Goal: Task Accomplishment & Management: Manage account settings

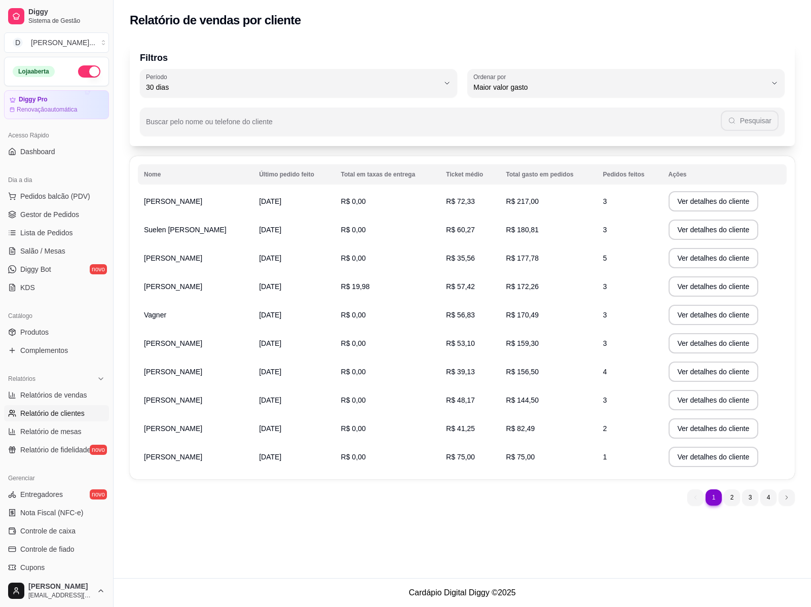
select select "30"
select select "HIGHEST_TOTAL_SPENT_WITH_ORDERS"
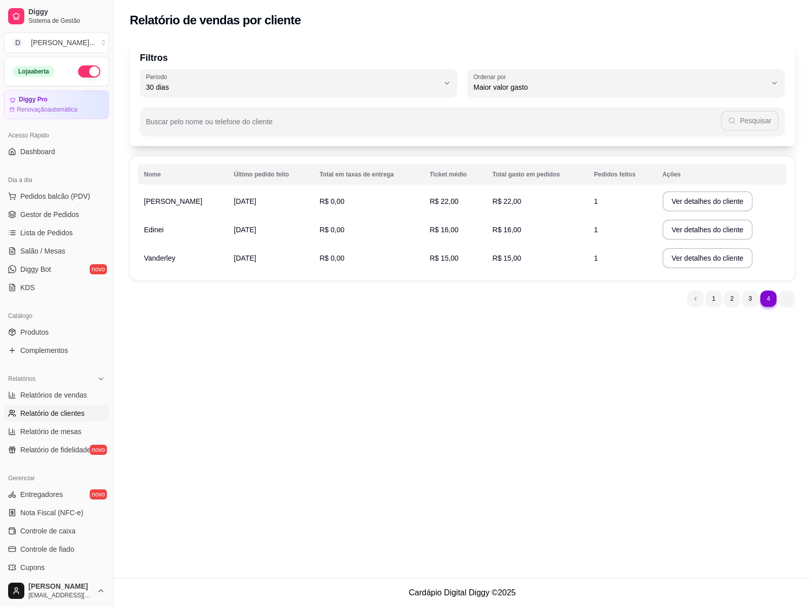
click at [810, 572] on div "Relatório de vendas por cliente Filtros 30 Período Hoje Ontem 7 dias 15 dias 30…" at bounding box center [463, 289] width 698 height 578
click at [37, 193] on span "Pedidos balcão (PDV)" at bounding box center [55, 196] width 70 height 10
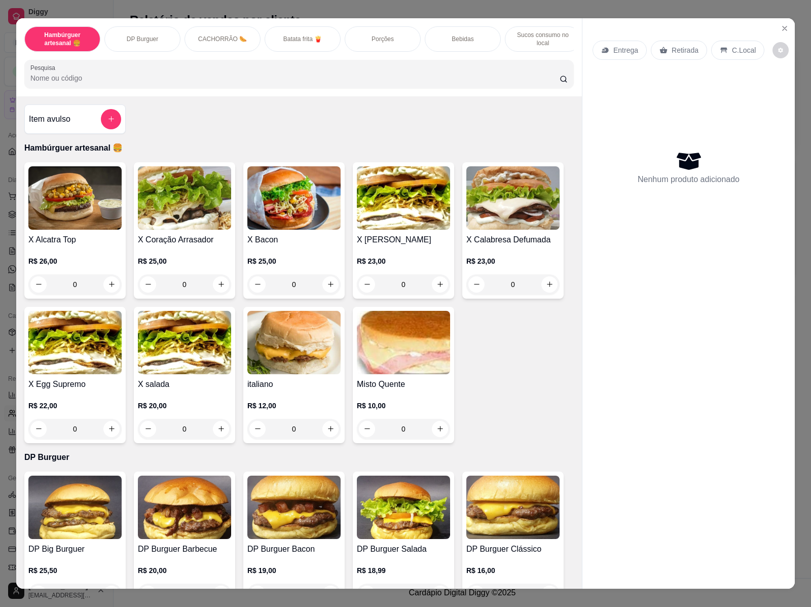
click at [82, 244] on h4 "X Alcatra Top" at bounding box center [74, 240] width 93 height 12
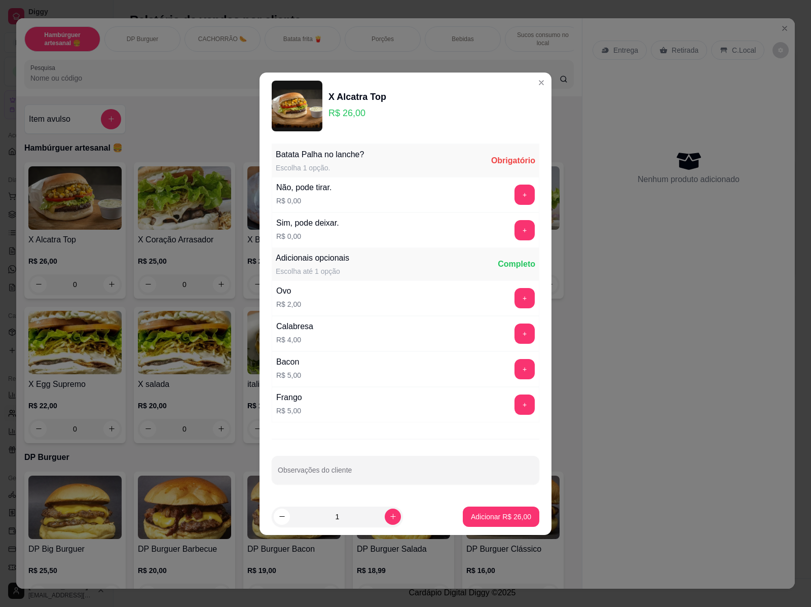
click at [426, 228] on div "Sim, pode deixar. R$ 0,00 +" at bounding box center [406, 229] width 268 height 35
click at [521, 228] on button "+" at bounding box center [525, 230] width 20 height 20
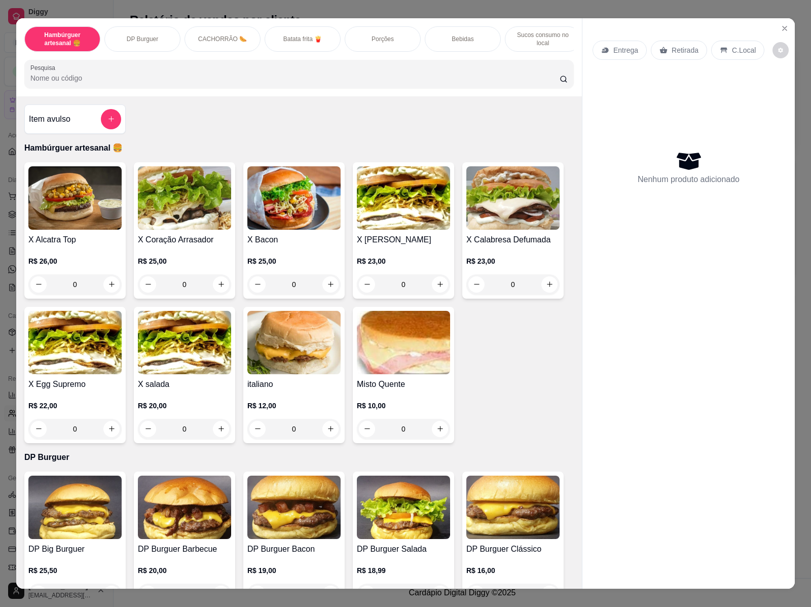
click at [77, 185] on img at bounding box center [74, 197] width 93 height 63
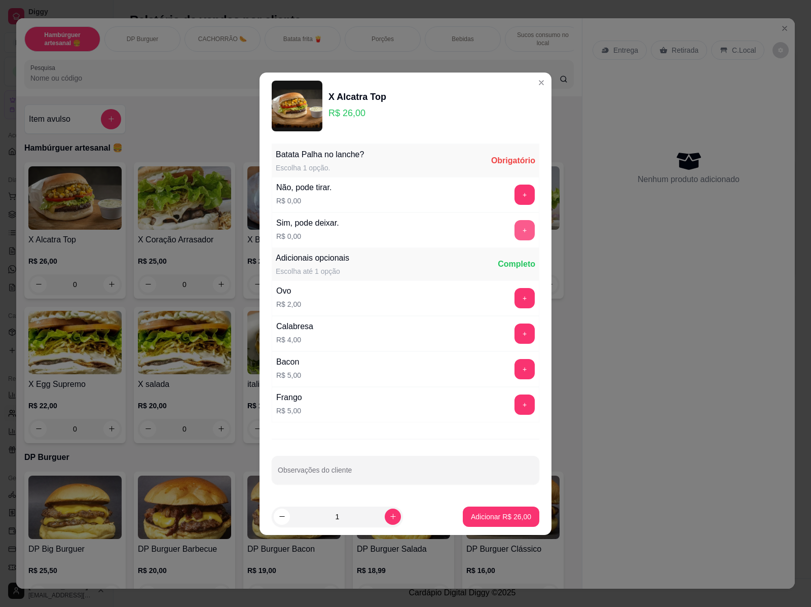
click at [515, 230] on button "+" at bounding box center [525, 230] width 20 height 20
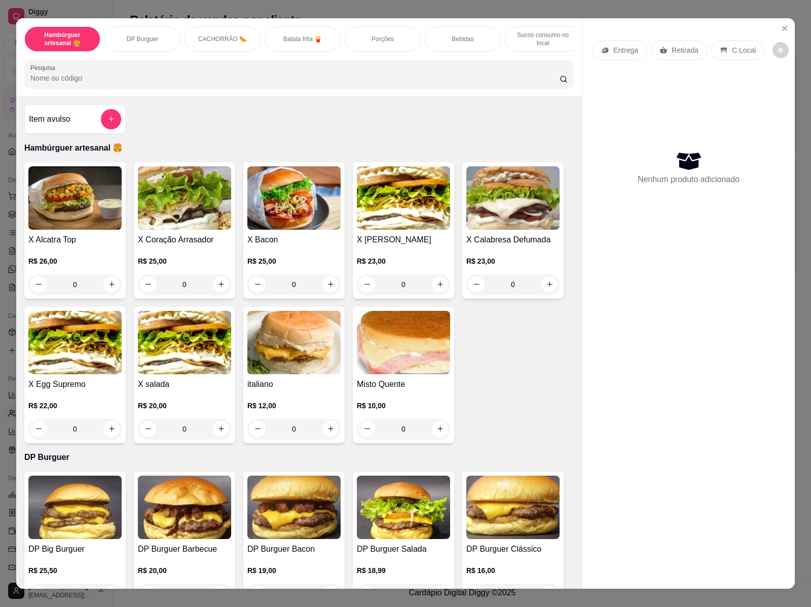
click at [39, 246] on h4 "X Alcatra Top" at bounding box center [74, 240] width 93 height 12
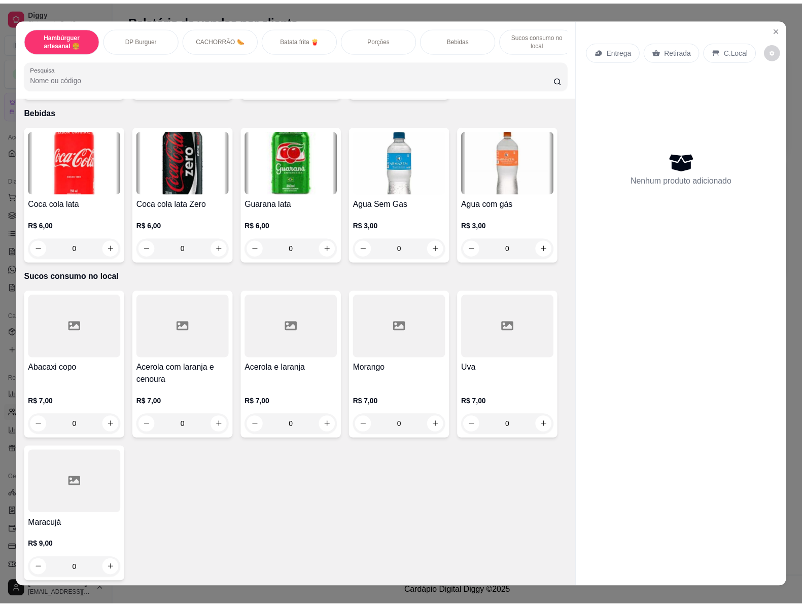
scroll to position [19, 0]
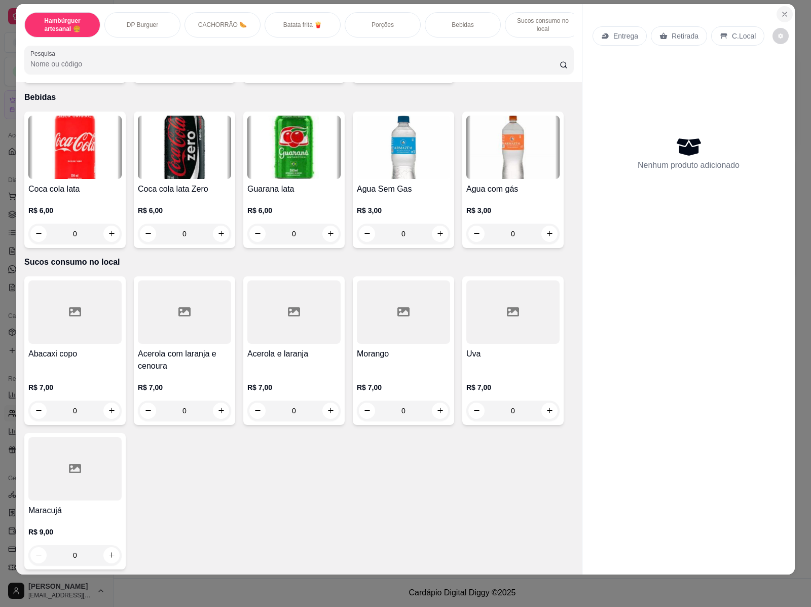
click at [783, 12] on icon "Close" at bounding box center [785, 14] width 4 height 4
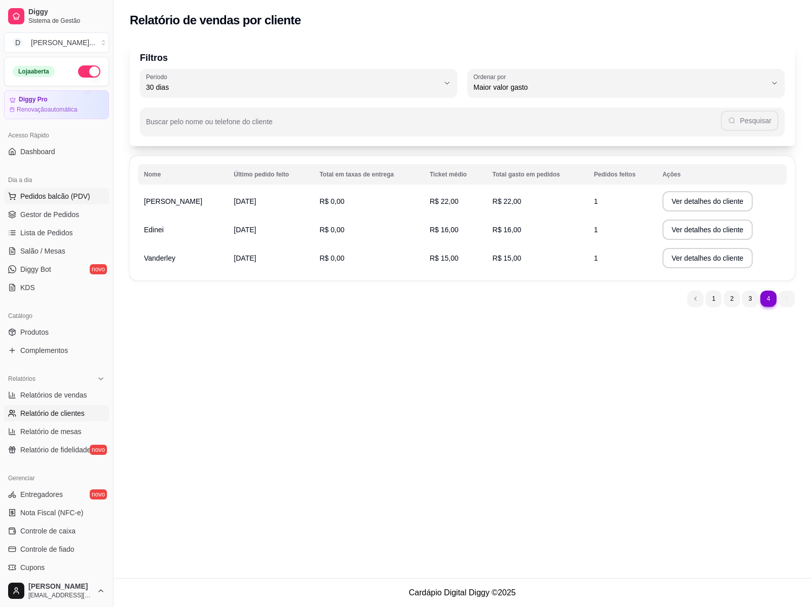
click at [51, 189] on button "Pedidos balcão (PDV)" at bounding box center [56, 196] width 105 height 16
click at [52, 217] on img at bounding box center [73, 197] width 94 height 64
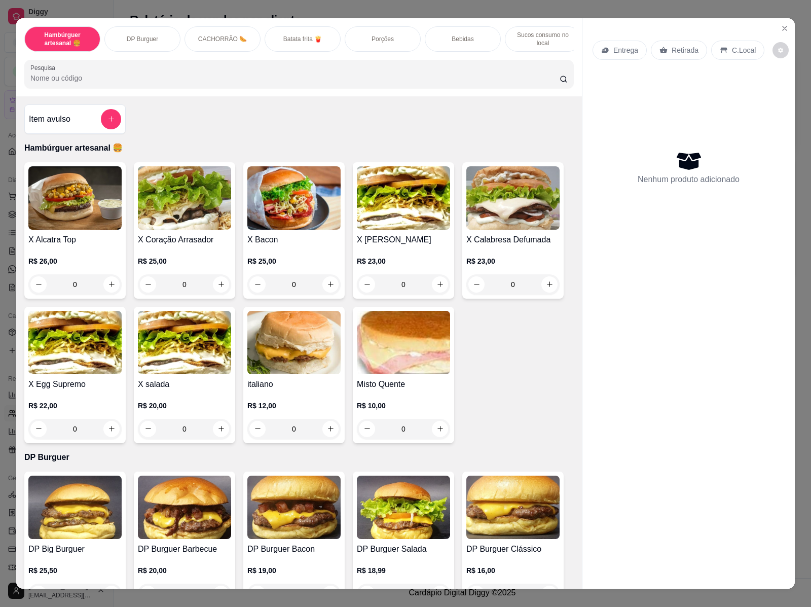
click at [785, 24] on button "Close" at bounding box center [785, 28] width 16 height 16
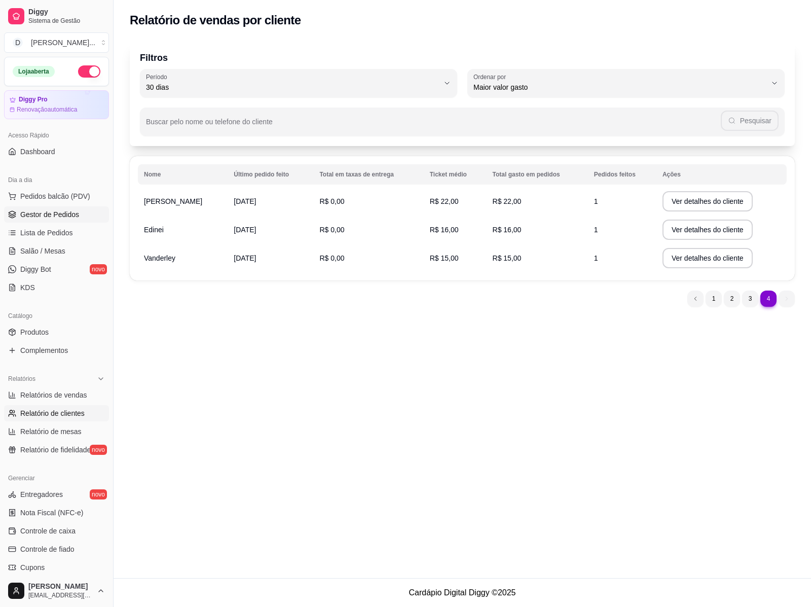
click at [60, 211] on span "Gestor de Pedidos" at bounding box center [49, 214] width 59 height 10
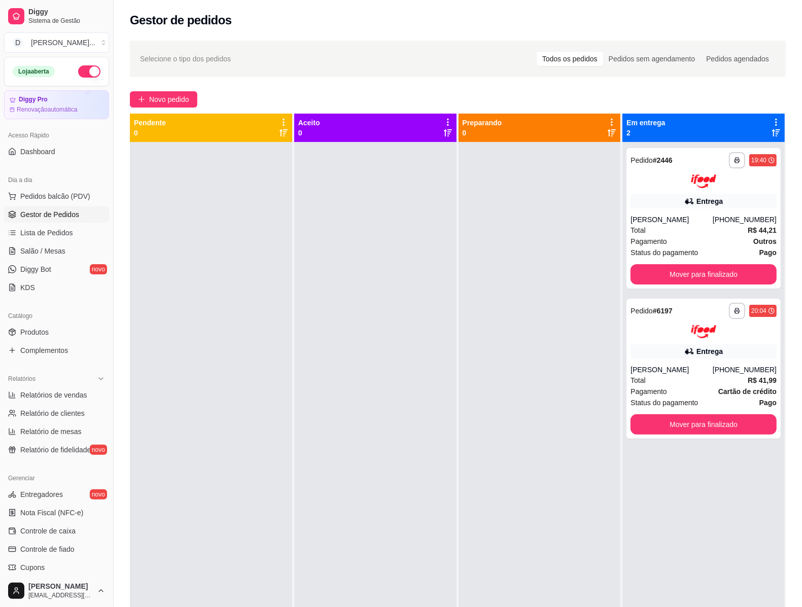
click at [493, 426] on div at bounding box center [539, 445] width 162 height 607
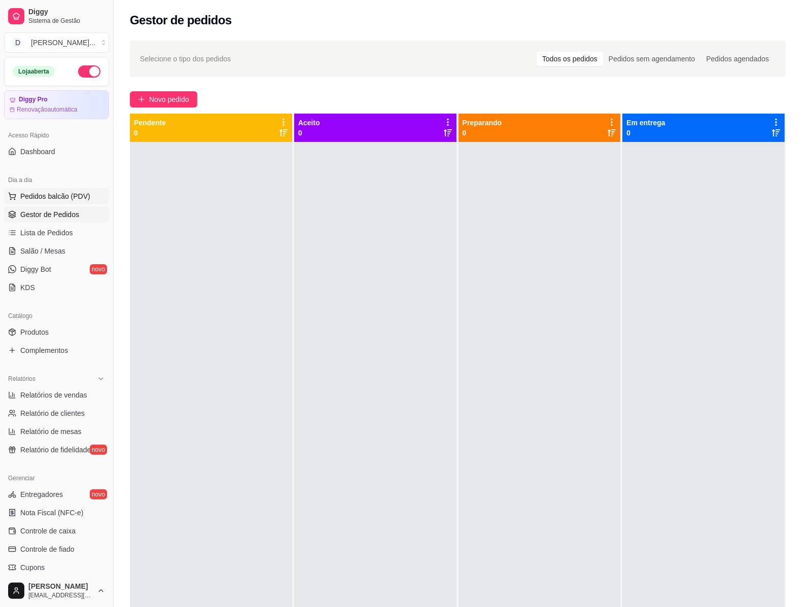
click at [47, 196] on span "Pedidos balcão (PDV)" at bounding box center [55, 196] width 70 height 10
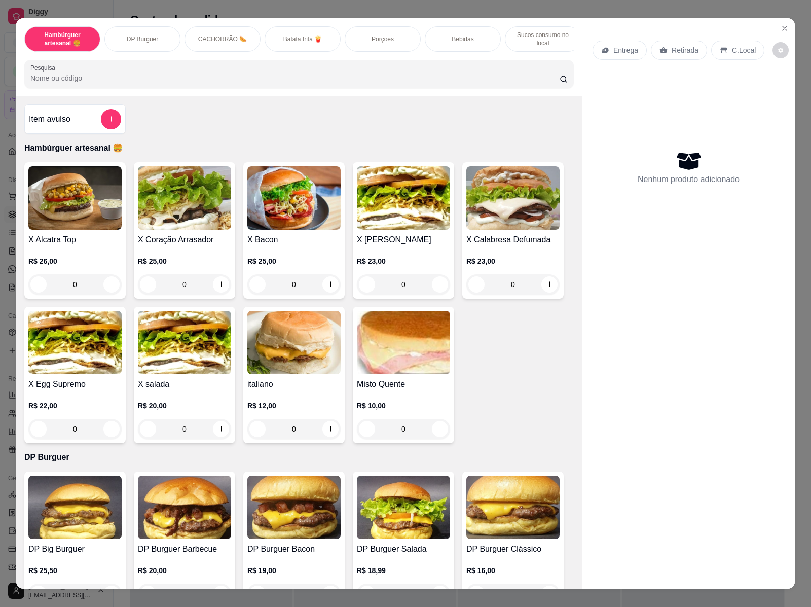
click at [82, 208] on img at bounding box center [74, 197] width 93 height 63
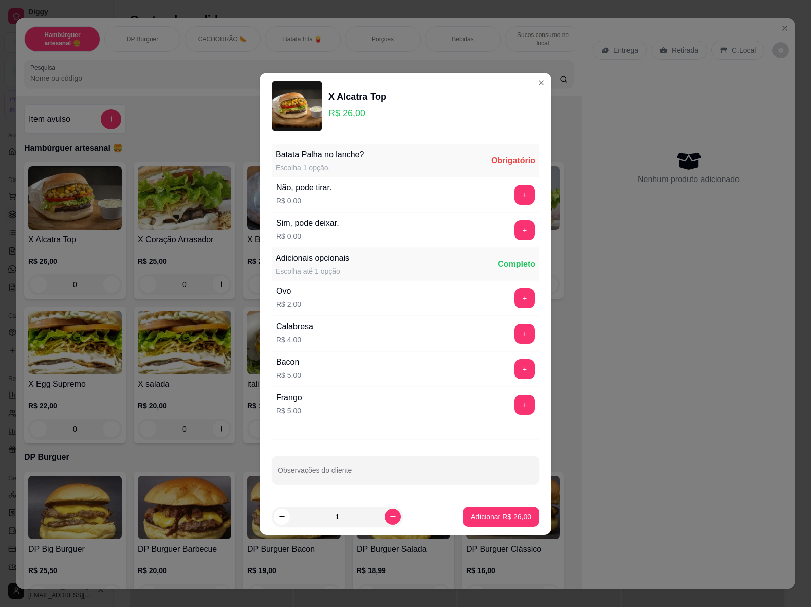
click at [284, 111] on img at bounding box center [297, 106] width 51 height 51
click at [292, 112] on img at bounding box center [297, 106] width 51 height 51
click at [292, 108] on img at bounding box center [297, 106] width 51 height 51
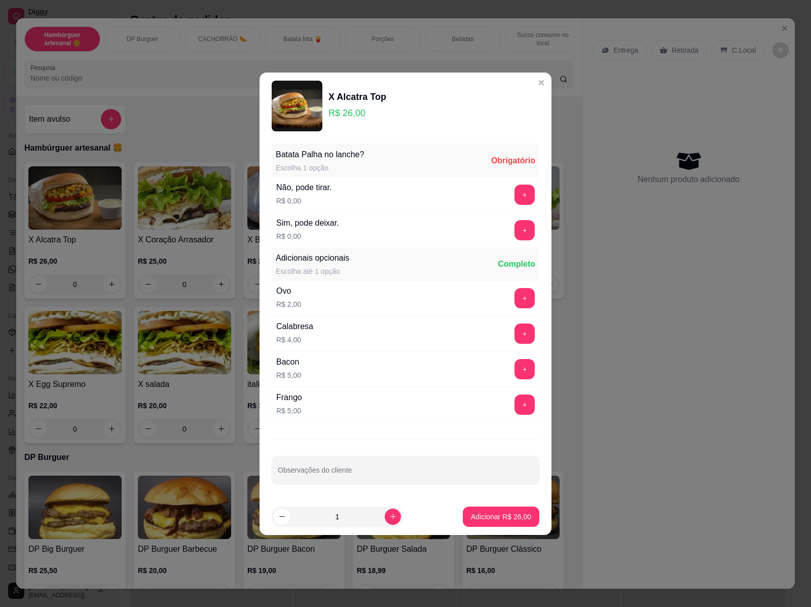
click at [292, 108] on img at bounding box center [297, 106] width 51 height 51
click at [290, 100] on img at bounding box center [297, 106] width 51 height 51
drag, startPoint x: 523, startPoint y: 80, endPoint x: 529, endPoint y: 82, distance: 5.9
click at [525, 80] on section "X Alcatra Top R$ 26,00 Batata Palha no lanche? Escolha 1 opção. Obrigatório Não…" at bounding box center [406, 304] width 292 height 462
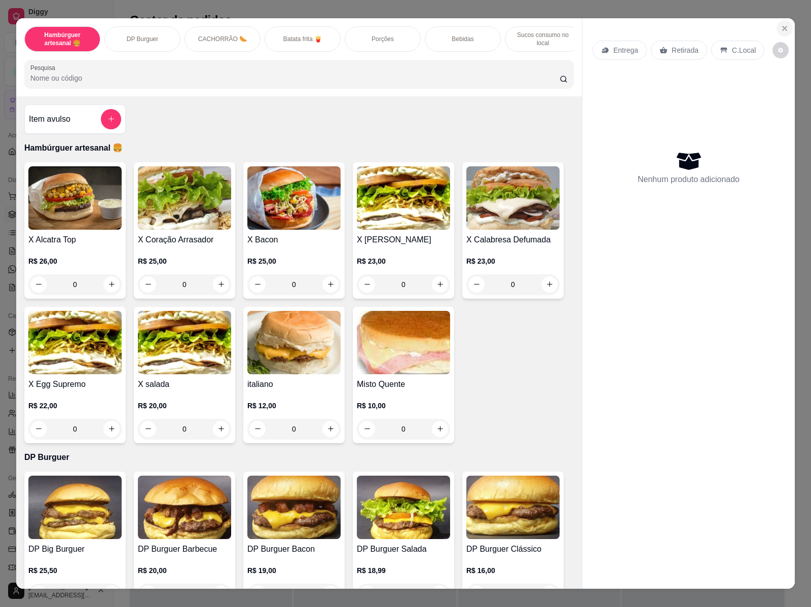
click at [781, 24] on icon "Close" at bounding box center [785, 28] width 8 height 8
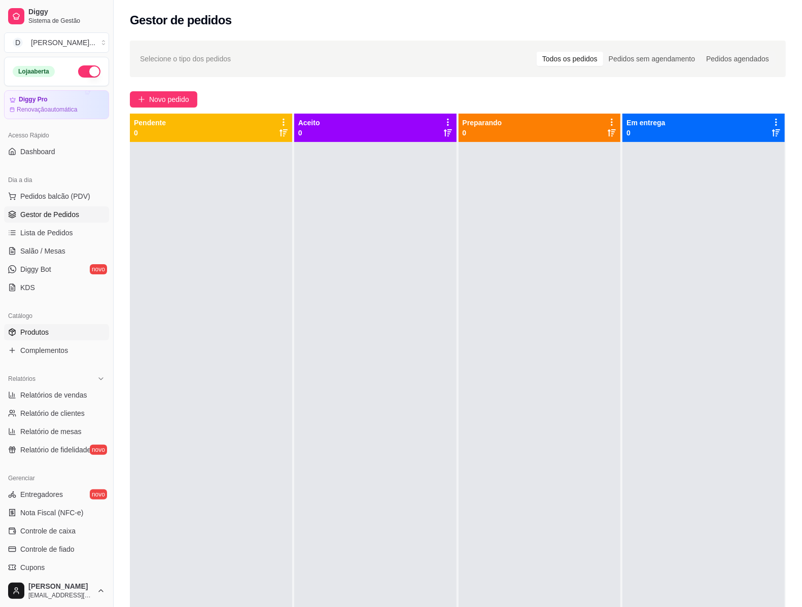
click at [39, 336] on span "Produtos" at bounding box center [34, 332] width 28 height 10
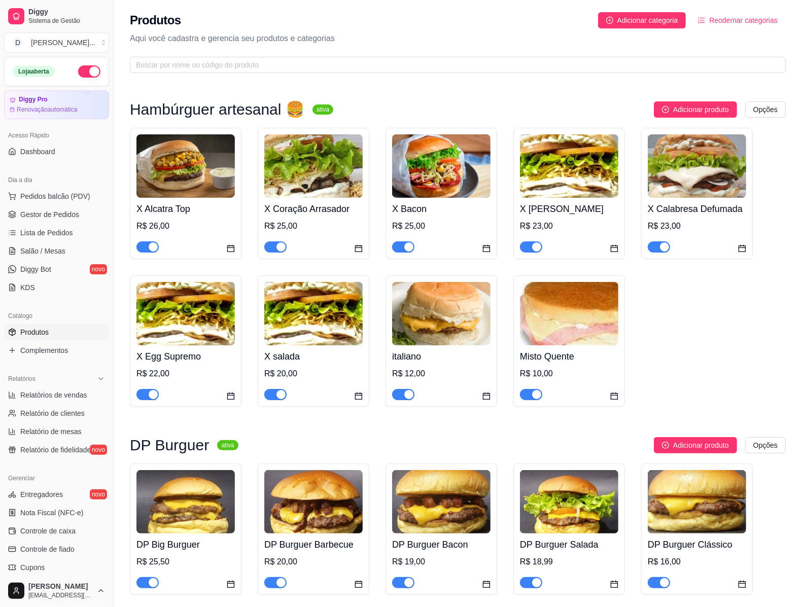
click at [158, 219] on div "X Alcatra Top R$ 26,00" at bounding box center [185, 225] width 98 height 55
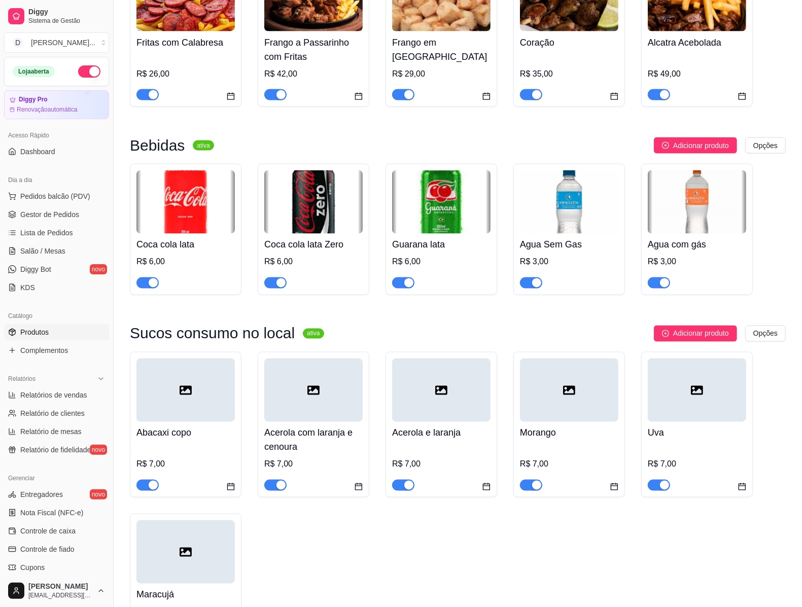
scroll to position [1477, 0]
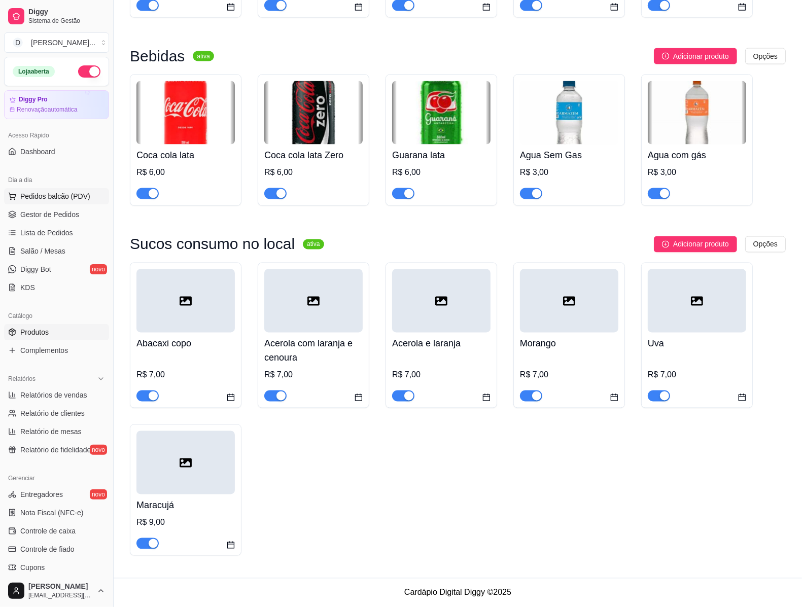
click at [37, 199] on span "Pedidos balcão (PDV)" at bounding box center [55, 196] width 70 height 10
click at [42, 210] on img at bounding box center [73, 197] width 94 height 64
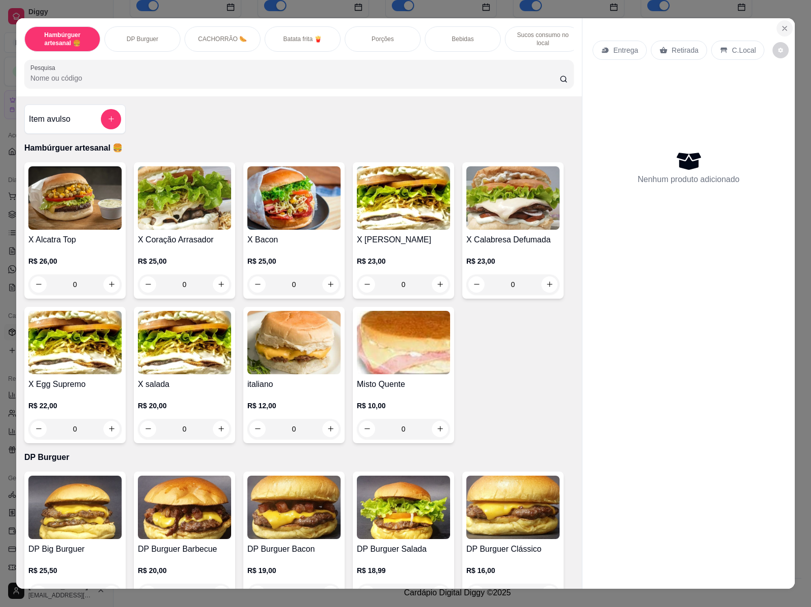
click at [781, 24] on icon "Close" at bounding box center [785, 28] width 8 height 8
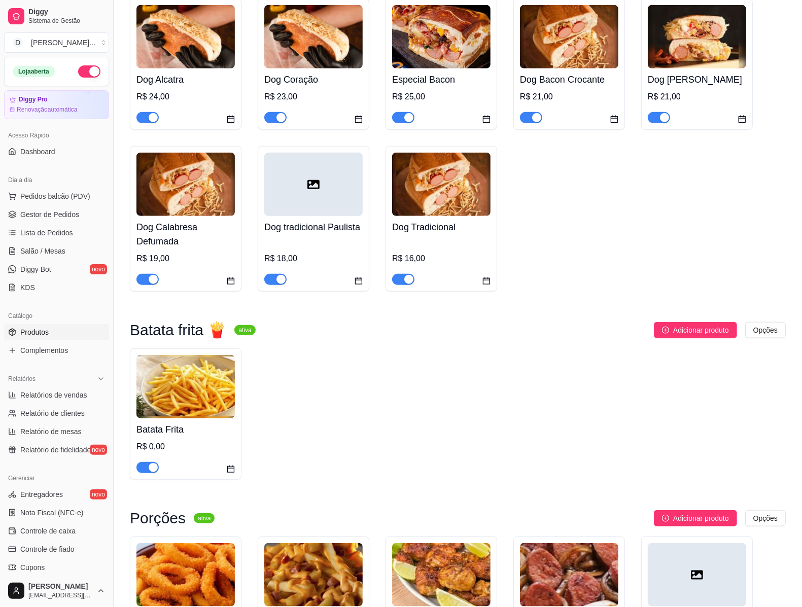
scroll to position [19, 0]
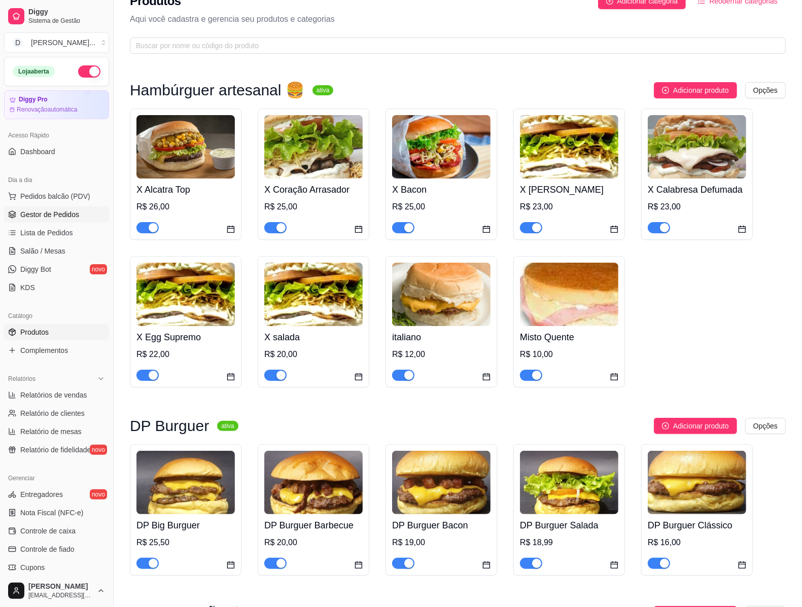
click at [57, 208] on link "Gestor de Pedidos" at bounding box center [56, 214] width 105 height 16
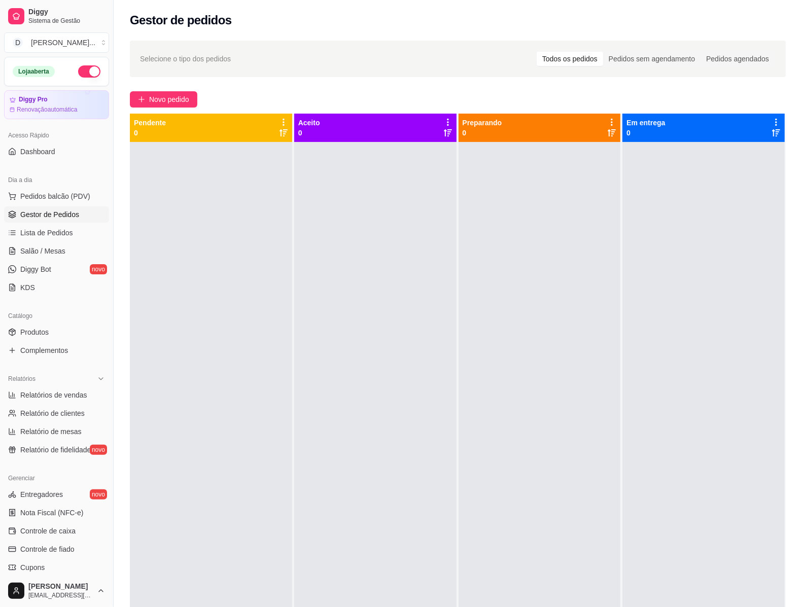
click at [562, 267] on div at bounding box center [539, 445] width 162 height 607
drag, startPoint x: 562, startPoint y: 267, endPoint x: 158, endPoint y: 415, distance: 430.2
click at [158, 415] on div "Pendente 0 Aceito 0 Preparando 0 Em entrega 0" at bounding box center [458, 417] width 656 height 607
drag, startPoint x: 629, startPoint y: 443, endPoint x: 588, endPoint y: 547, distance: 111.8
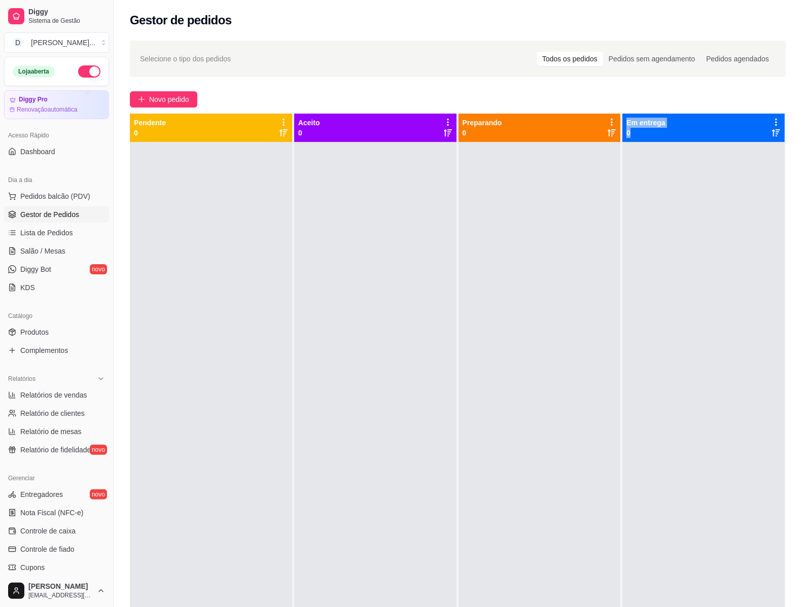
click at [589, 558] on div "Pendente 0 Aceito 0 Preparando 0 Em entrega 0" at bounding box center [458, 417] width 656 height 607
click at [38, 195] on span "Pedidos balcão (PDV)" at bounding box center [55, 196] width 70 height 10
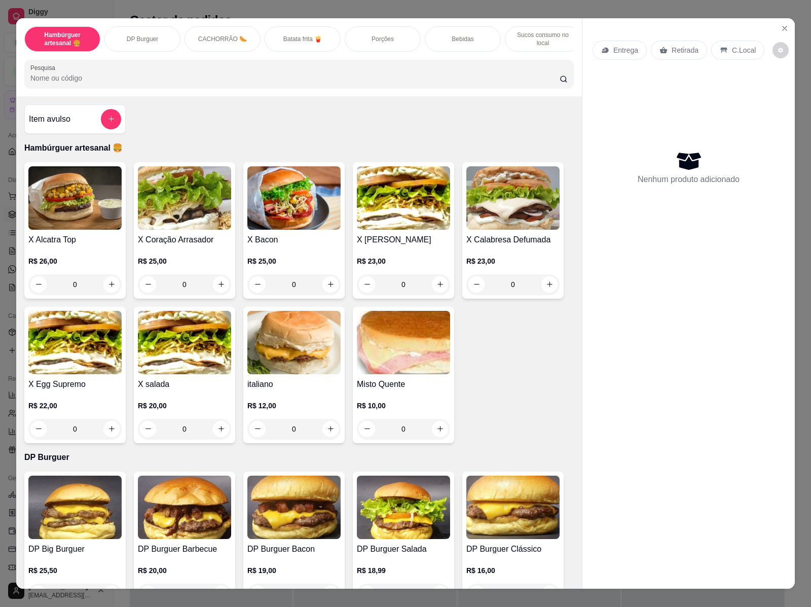
click at [108, 294] on div "0" at bounding box center [74, 284] width 93 height 20
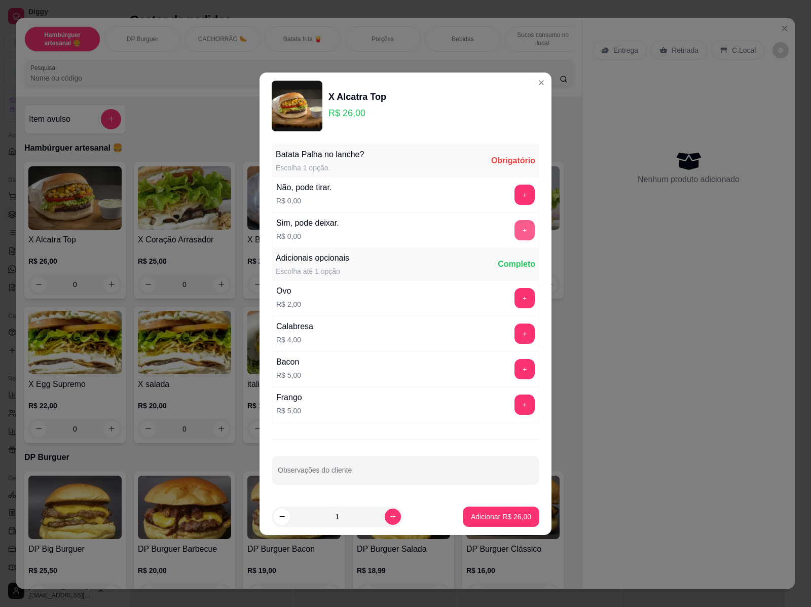
click at [515, 227] on button "+" at bounding box center [525, 230] width 20 height 20
drag, startPoint x: 510, startPoint y: 500, endPoint x: 509, endPoint y: 507, distance: 6.8
click at [510, 500] on footer "1 Adicionar R$ 26,00" at bounding box center [406, 516] width 292 height 37
click at [509, 510] on button "Adicionar R$ 26,00" at bounding box center [501, 517] width 75 height 20
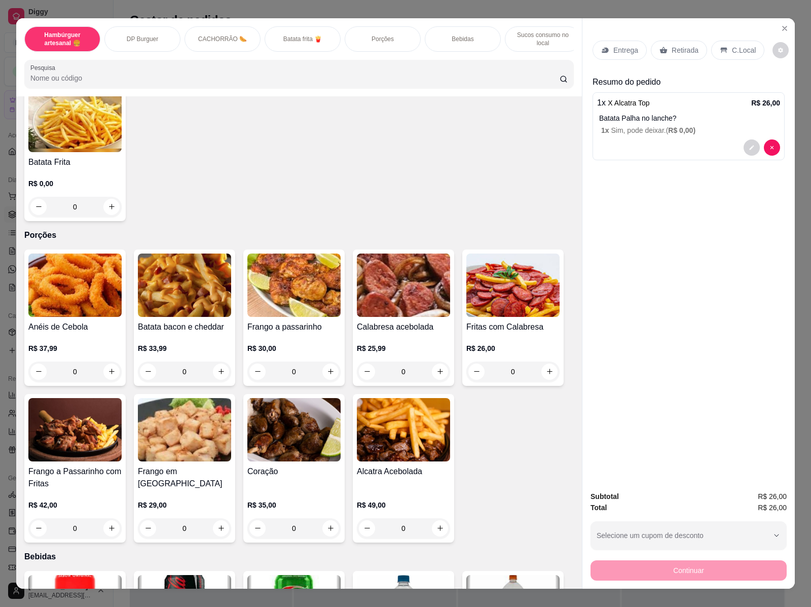
scroll to position [1014, 0]
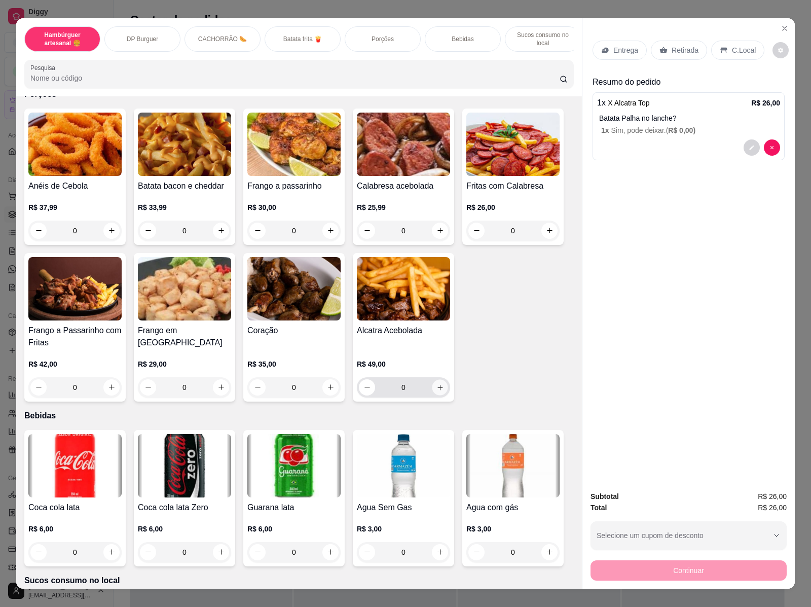
click at [439, 379] on button "increase-product-quantity" at bounding box center [440, 387] width 16 height 16
type input "1"
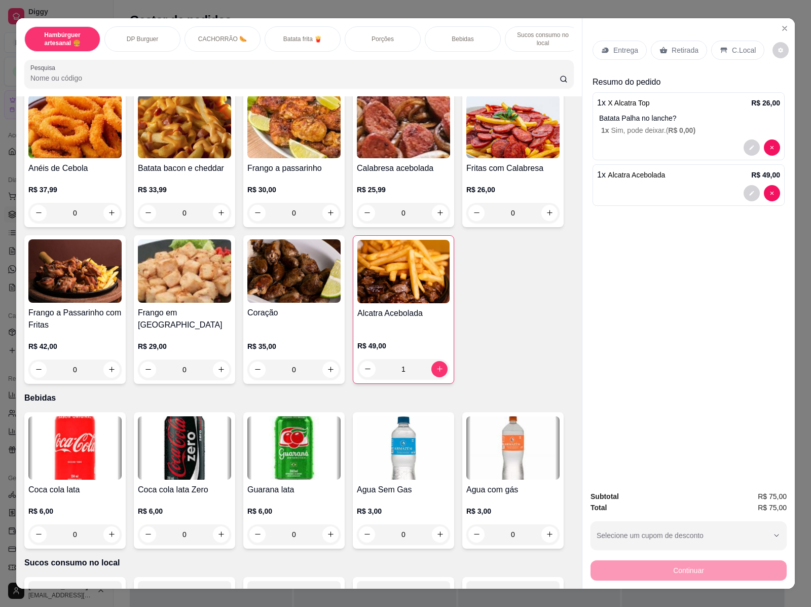
scroll to position [1204, 0]
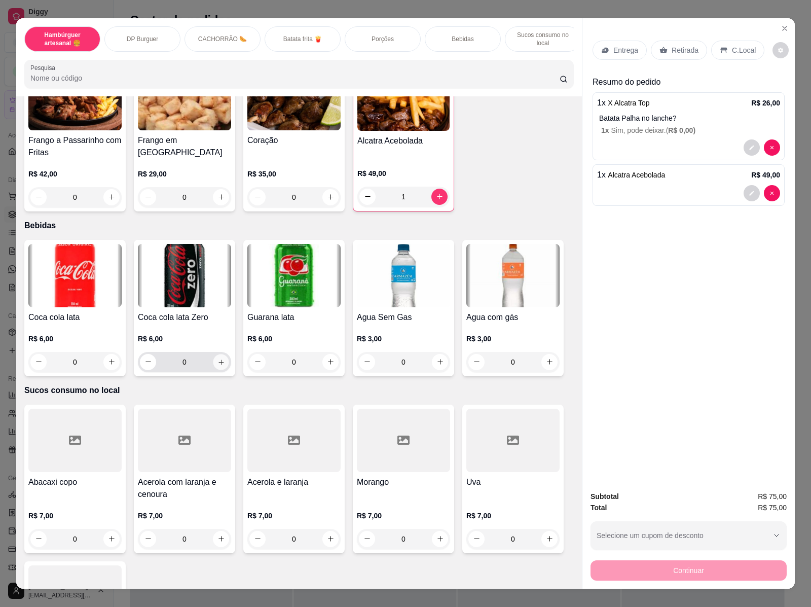
click at [218, 358] on icon "increase-product-quantity" at bounding box center [222, 362] width 8 height 8
type input "1"
click at [784, 25] on icon "Close" at bounding box center [785, 28] width 8 height 8
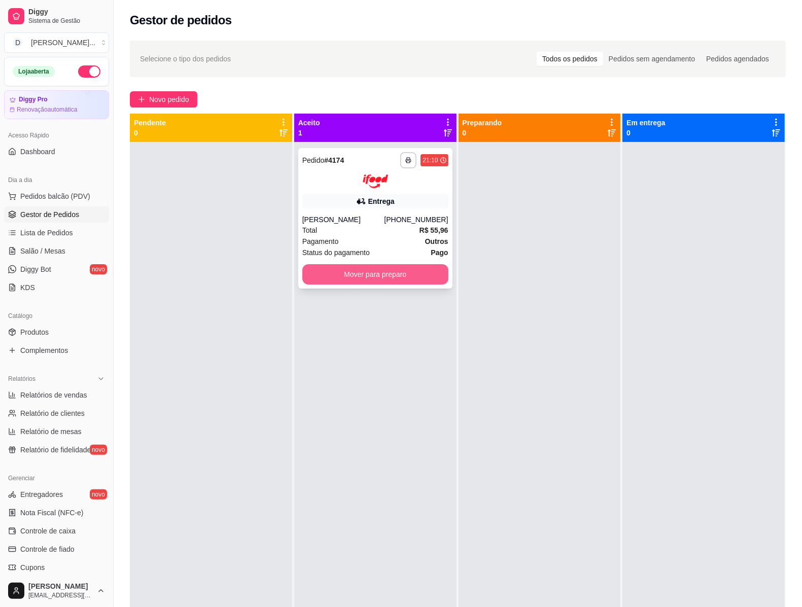
click at [376, 267] on button "Mover para preparo" at bounding box center [375, 274] width 146 height 20
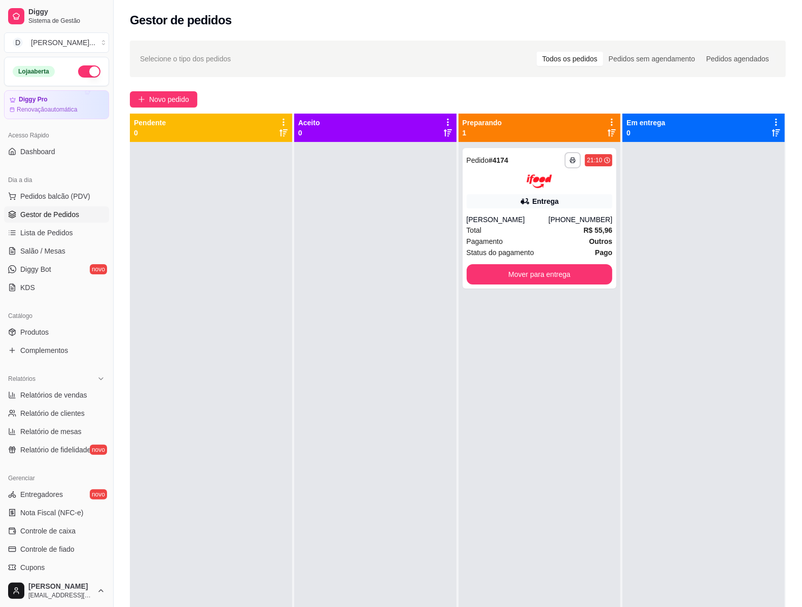
click at [262, 267] on div at bounding box center [211, 445] width 162 height 607
click at [556, 220] on div "[PHONE_NUMBER]" at bounding box center [580, 219] width 64 height 10
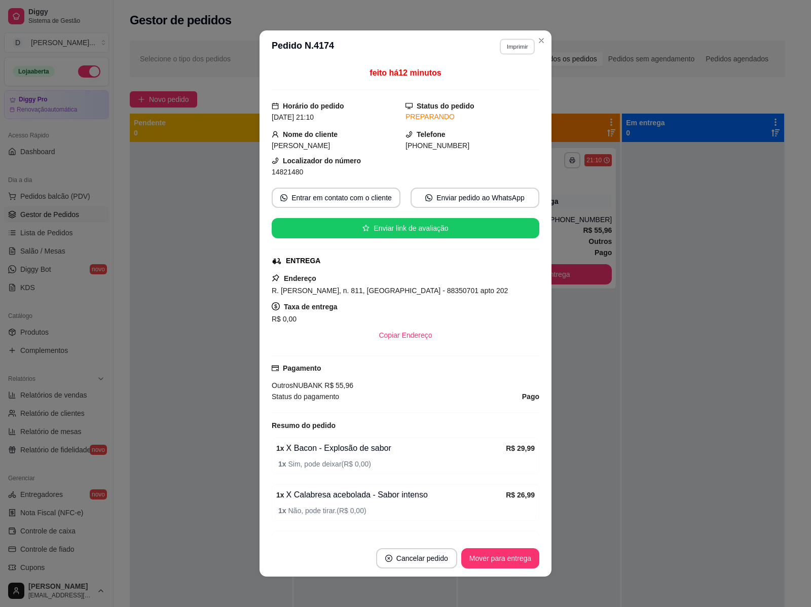
click at [506, 44] on button "Imprimir" at bounding box center [517, 47] width 35 height 16
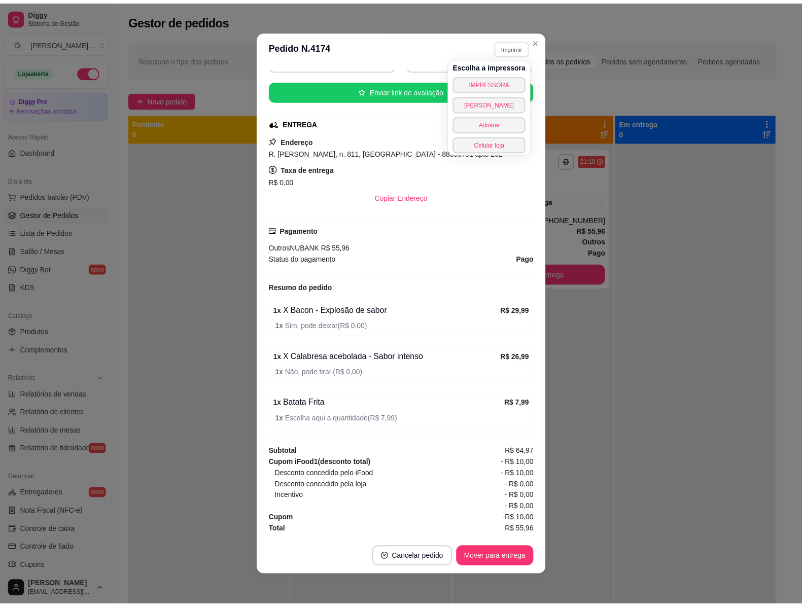
scroll to position [2, 0]
